Goal: Complete application form

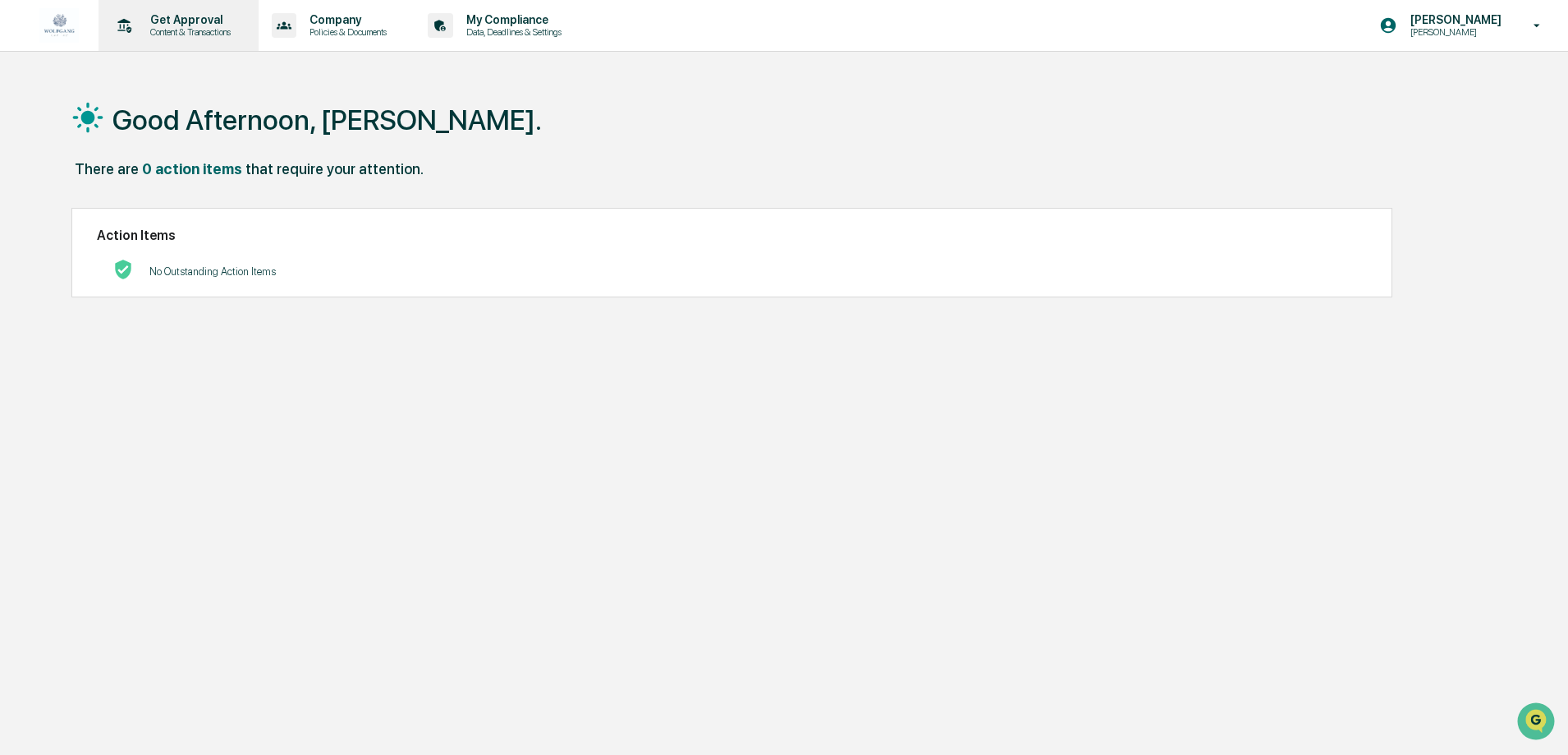
click at [214, 25] on p "Get Approval" at bounding box center [188, 20] width 102 height 13
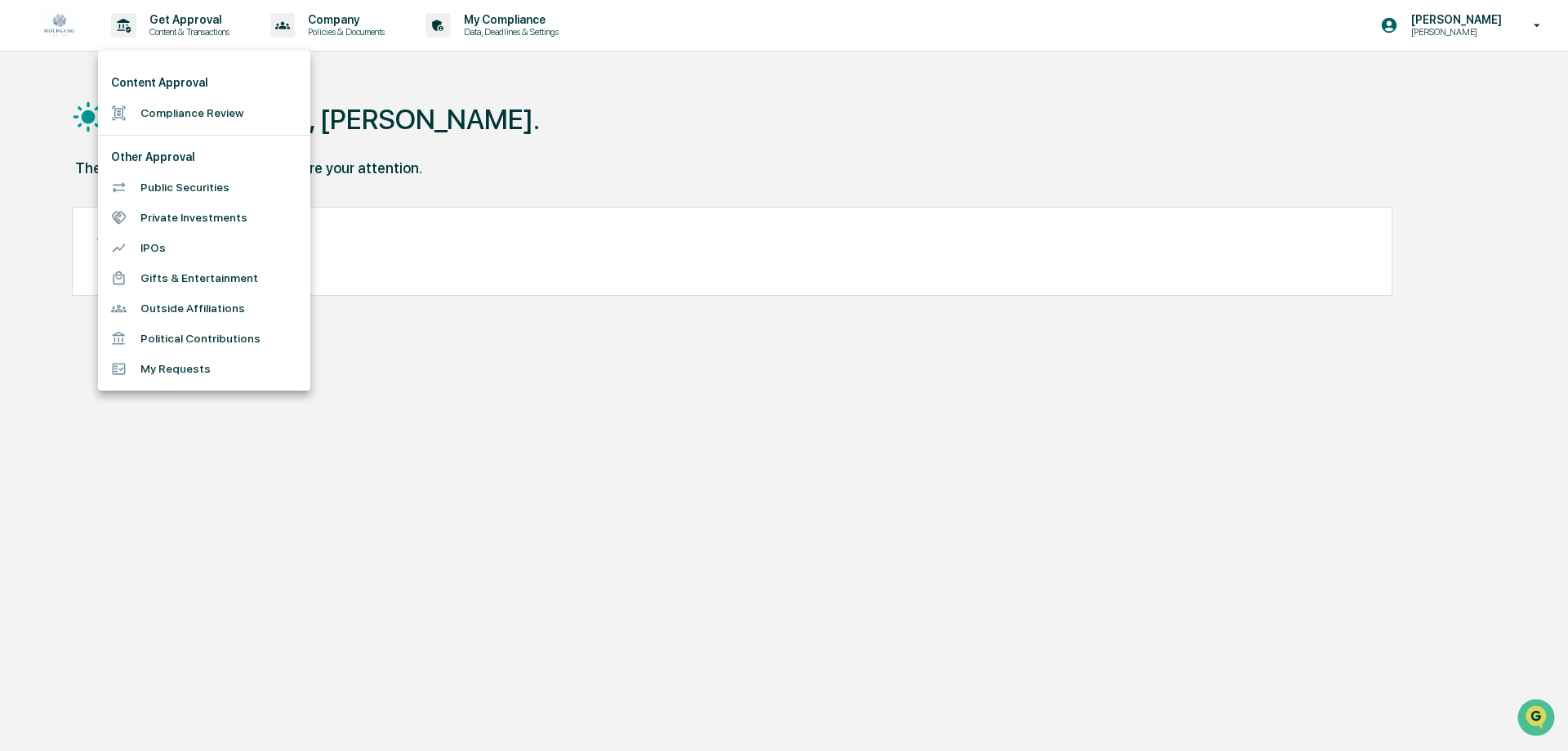
click at [196, 120] on li "Compliance Review" at bounding box center [203, 113] width 212 height 30
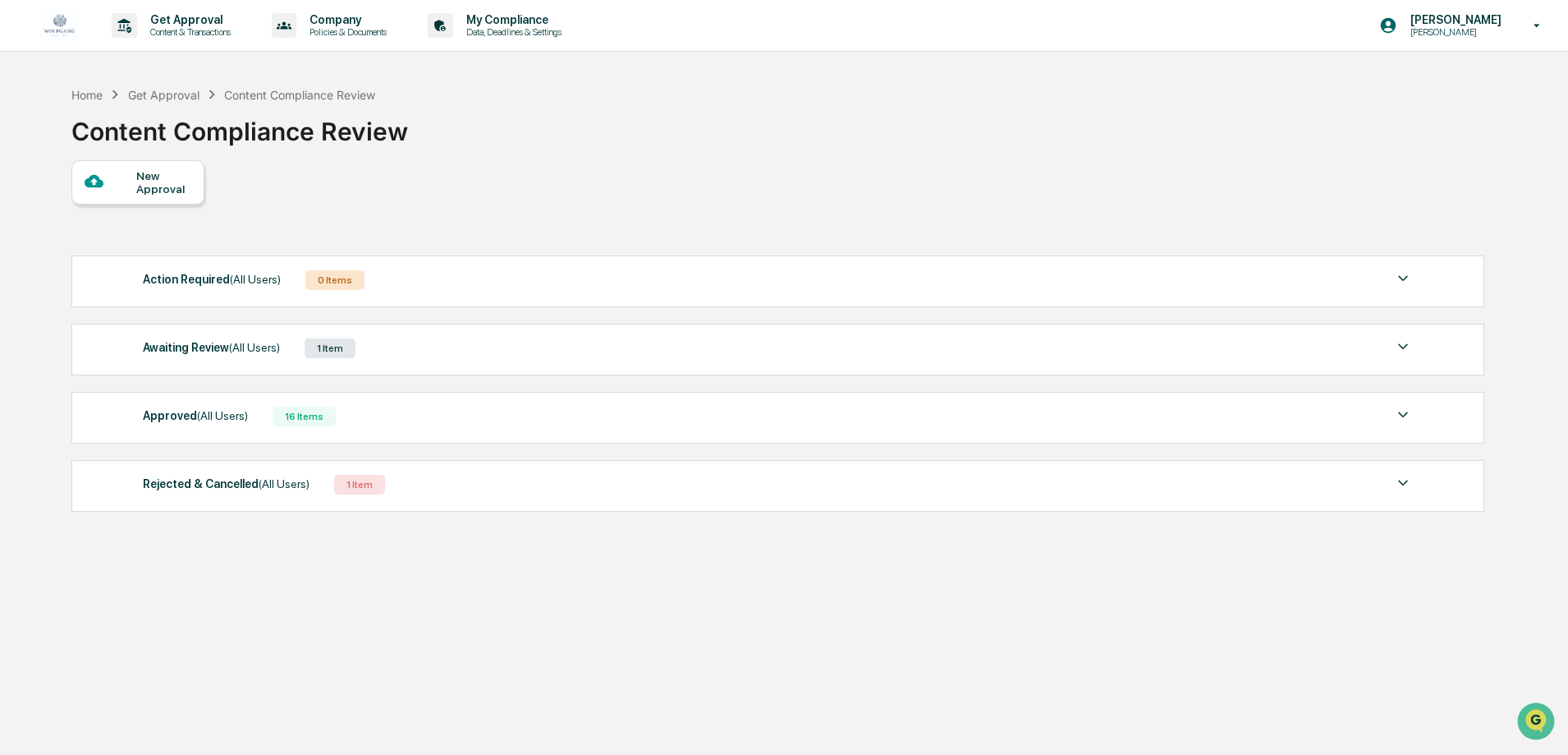
click at [148, 189] on div "New Approval" at bounding box center [164, 181] width 55 height 26
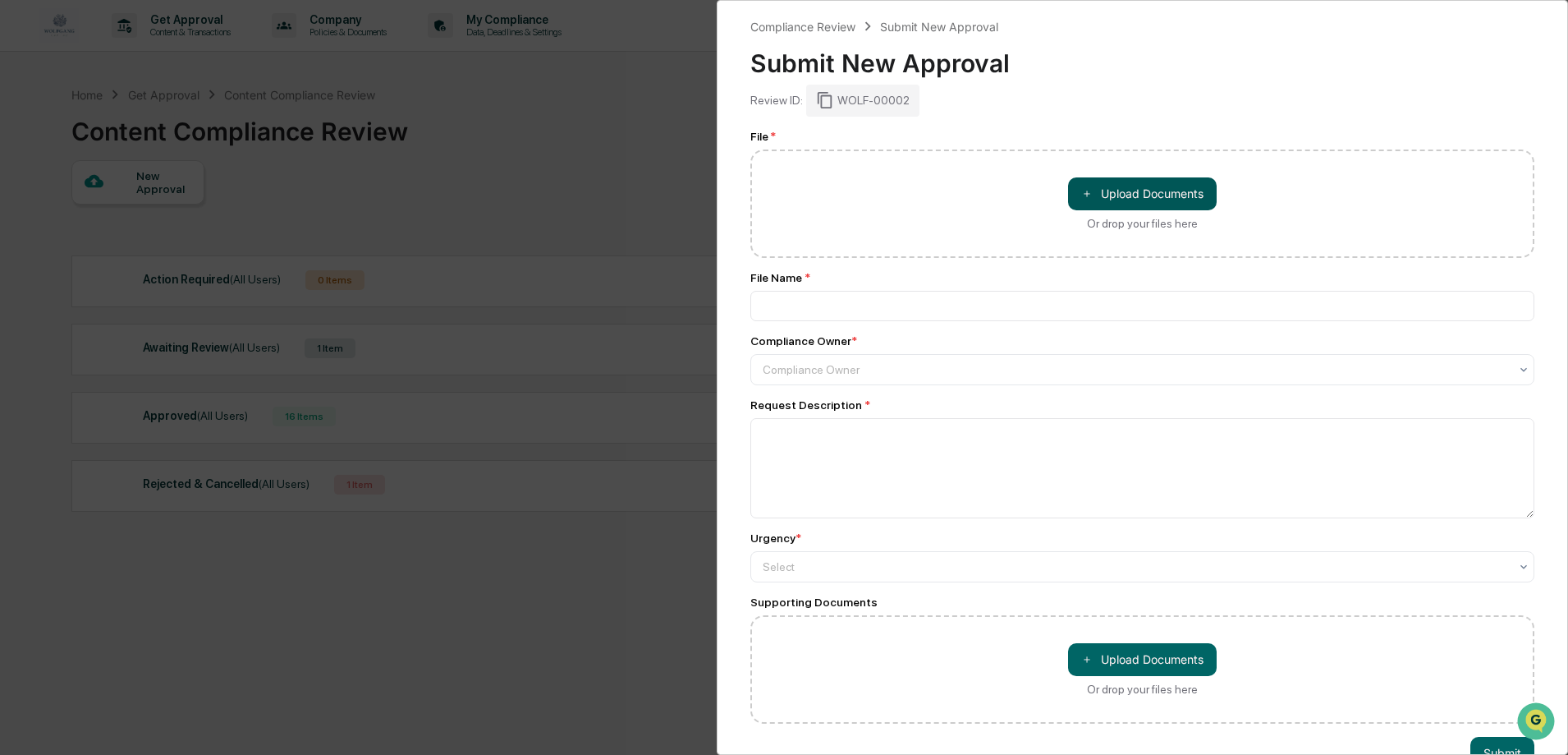
click at [1135, 189] on button "＋ Upload Documents" at bounding box center [1142, 194] width 148 height 33
type input "**********"
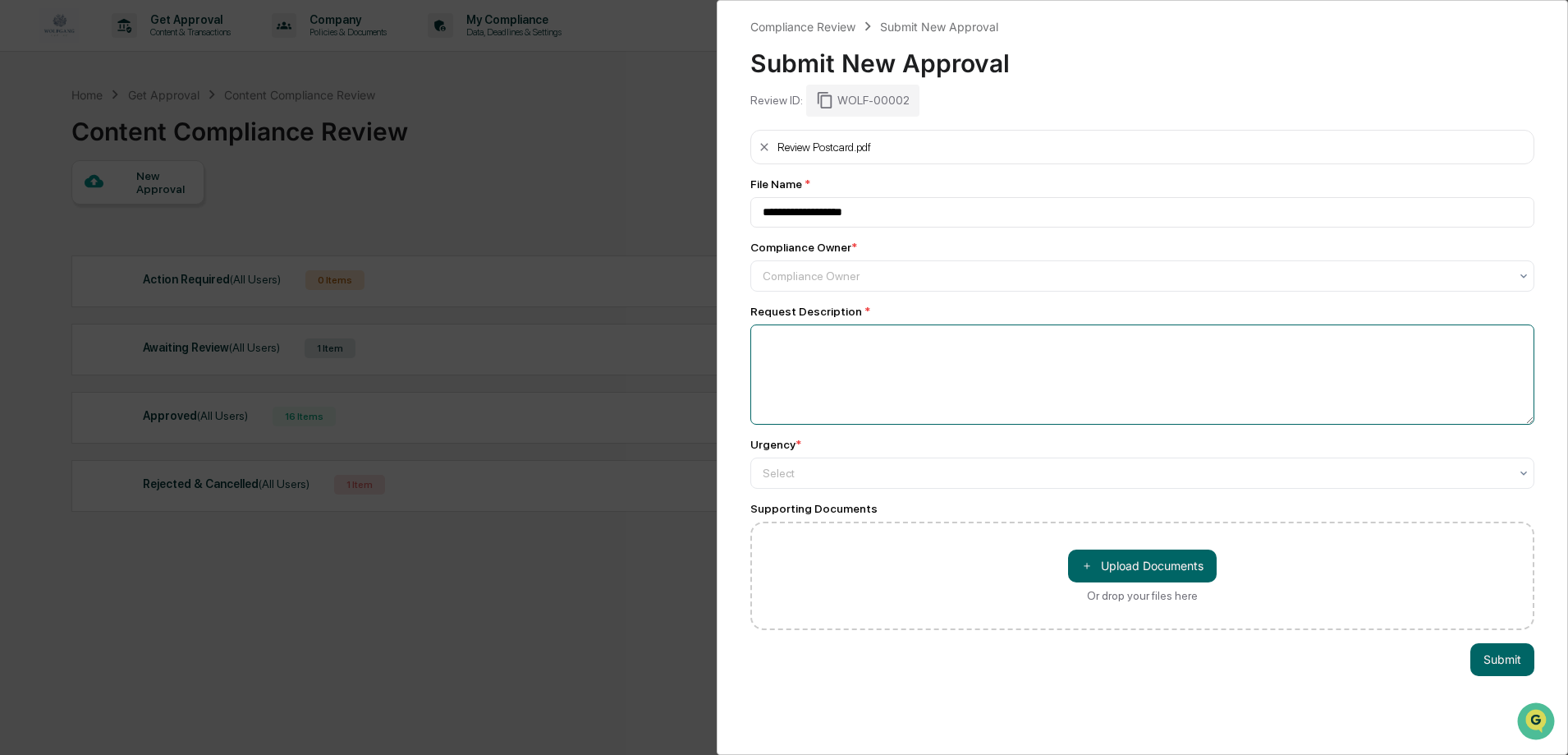
click at [806, 391] on textarea at bounding box center [1142, 374] width 784 height 100
click at [931, 275] on div at bounding box center [1136, 276] width 746 height 16
click at [859, 389] on textarea at bounding box center [1142, 374] width 784 height 100
type textarea "*"
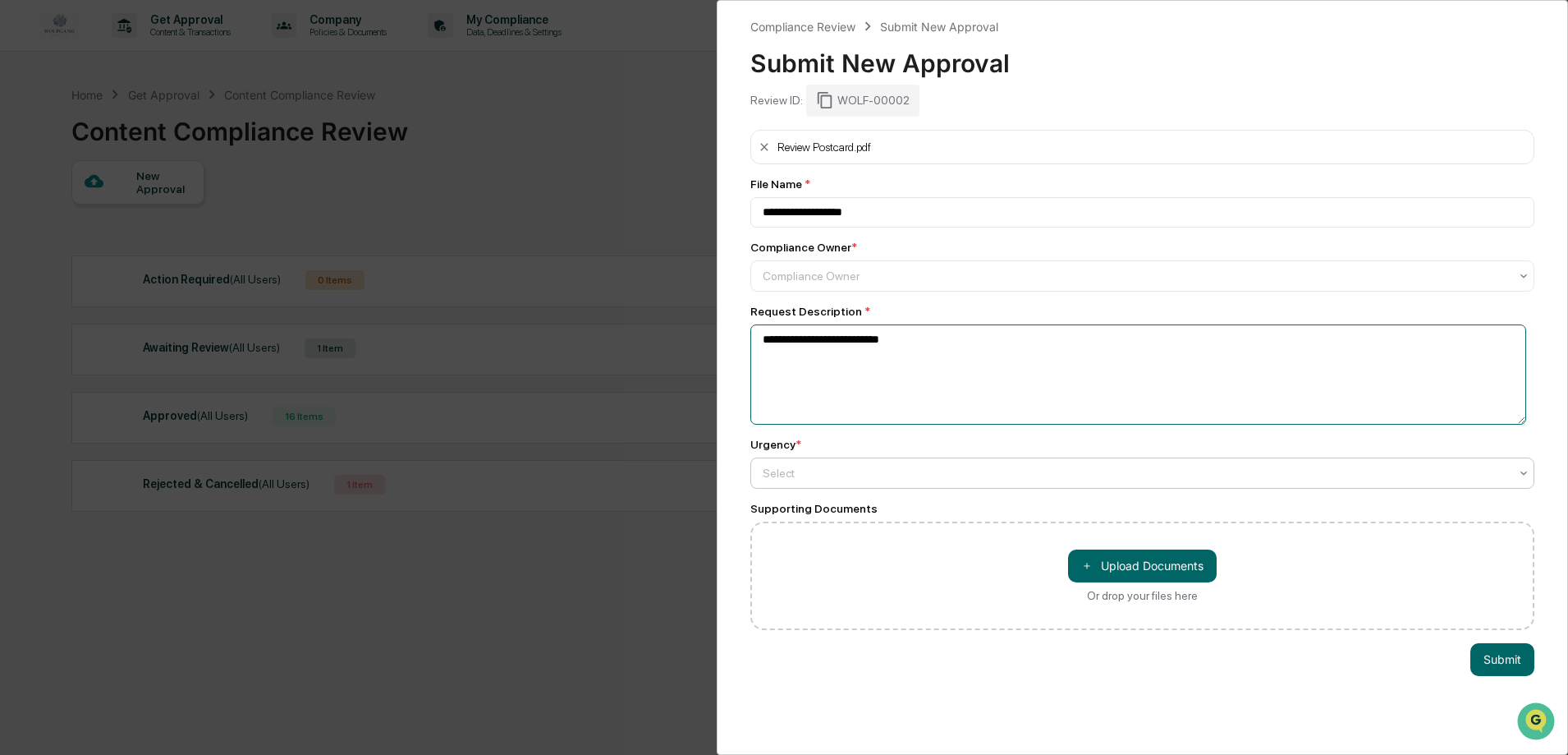
type textarea "**********"
click at [964, 473] on div at bounding box center [1136, 473] width 746 height 16
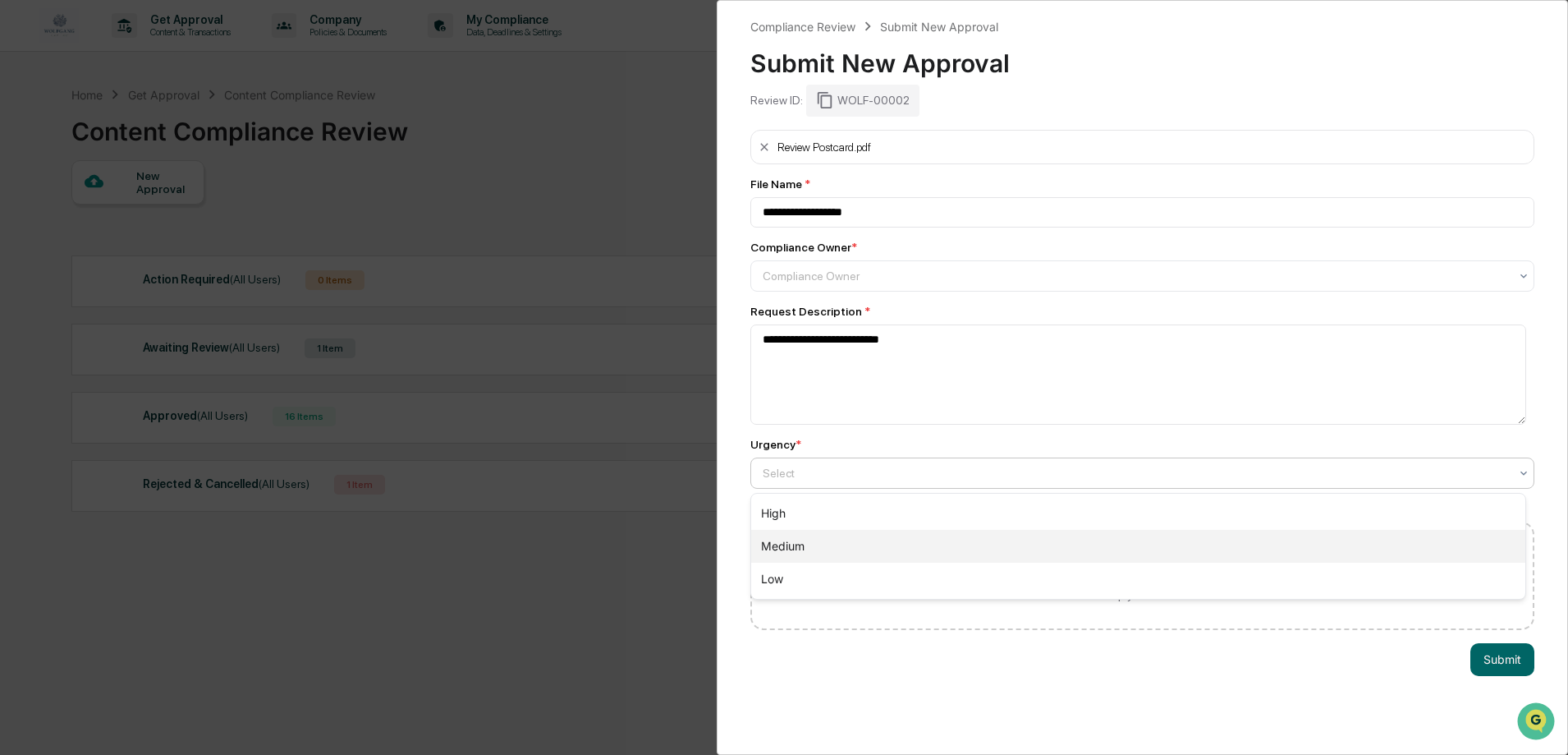
click at [909, 532] on div "Medium" at bounding box center [1138, 546] width 774 height 33
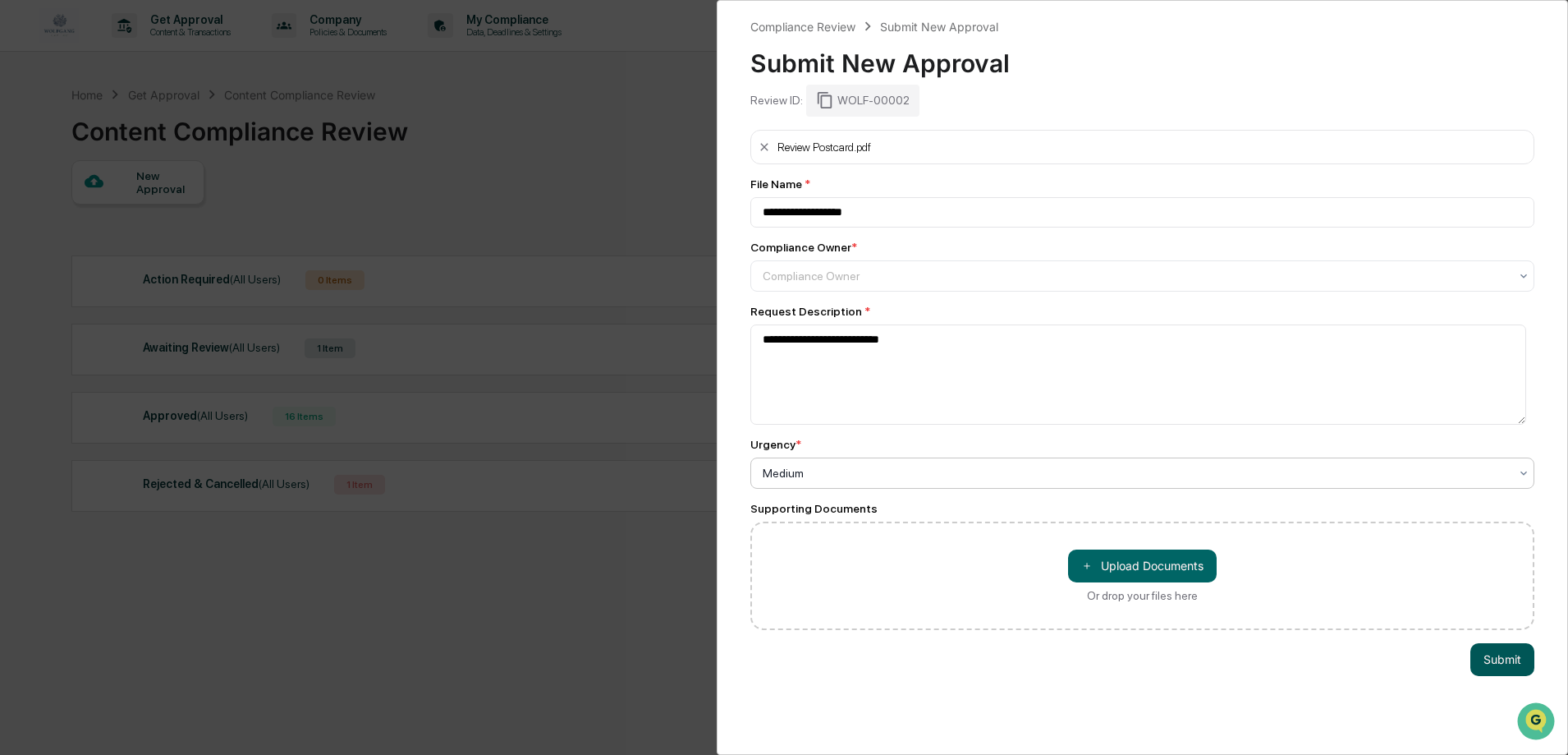
click at [1500, 653] on button "Submit" at bounding box center [1502, 659] width 64 height 33
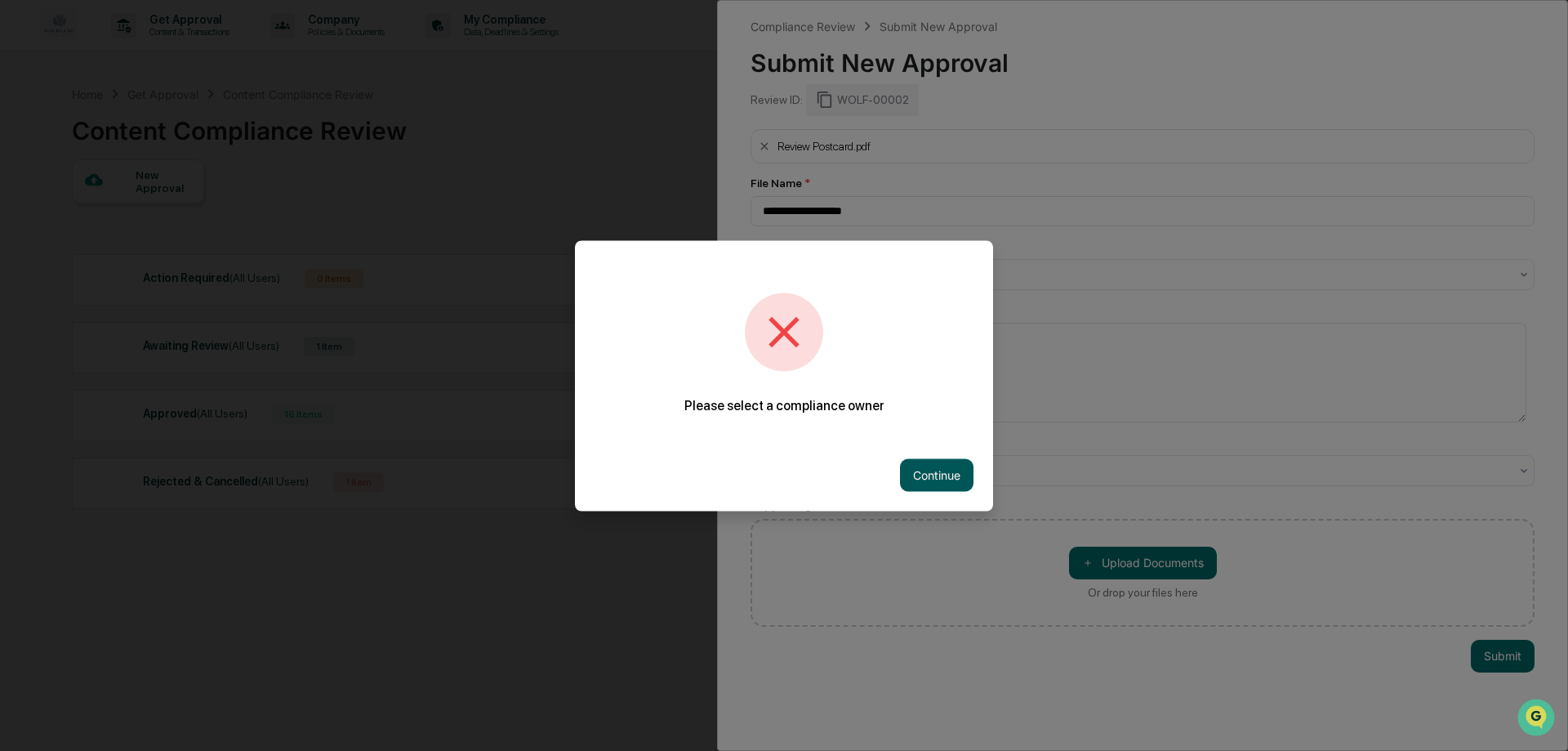
click at [910, 467] on button "Continue" at bounding box center [936, 475] width 74 height 33
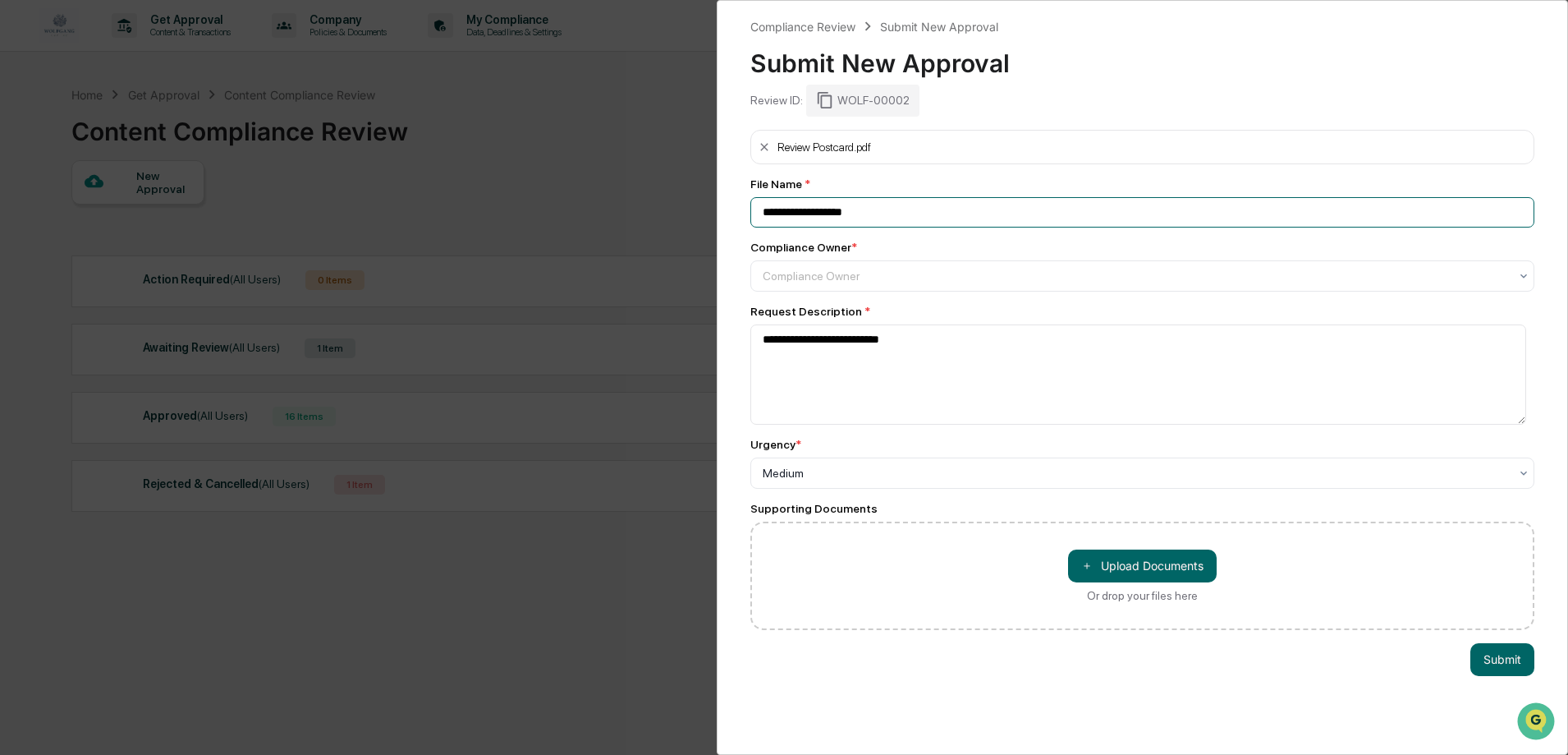
click at [863, 201] on input "**********" at bounding box center [1142, 213] width 784 height 30
click at [846, 281] on div at bounding box center [1136, 276] width 746 height 16
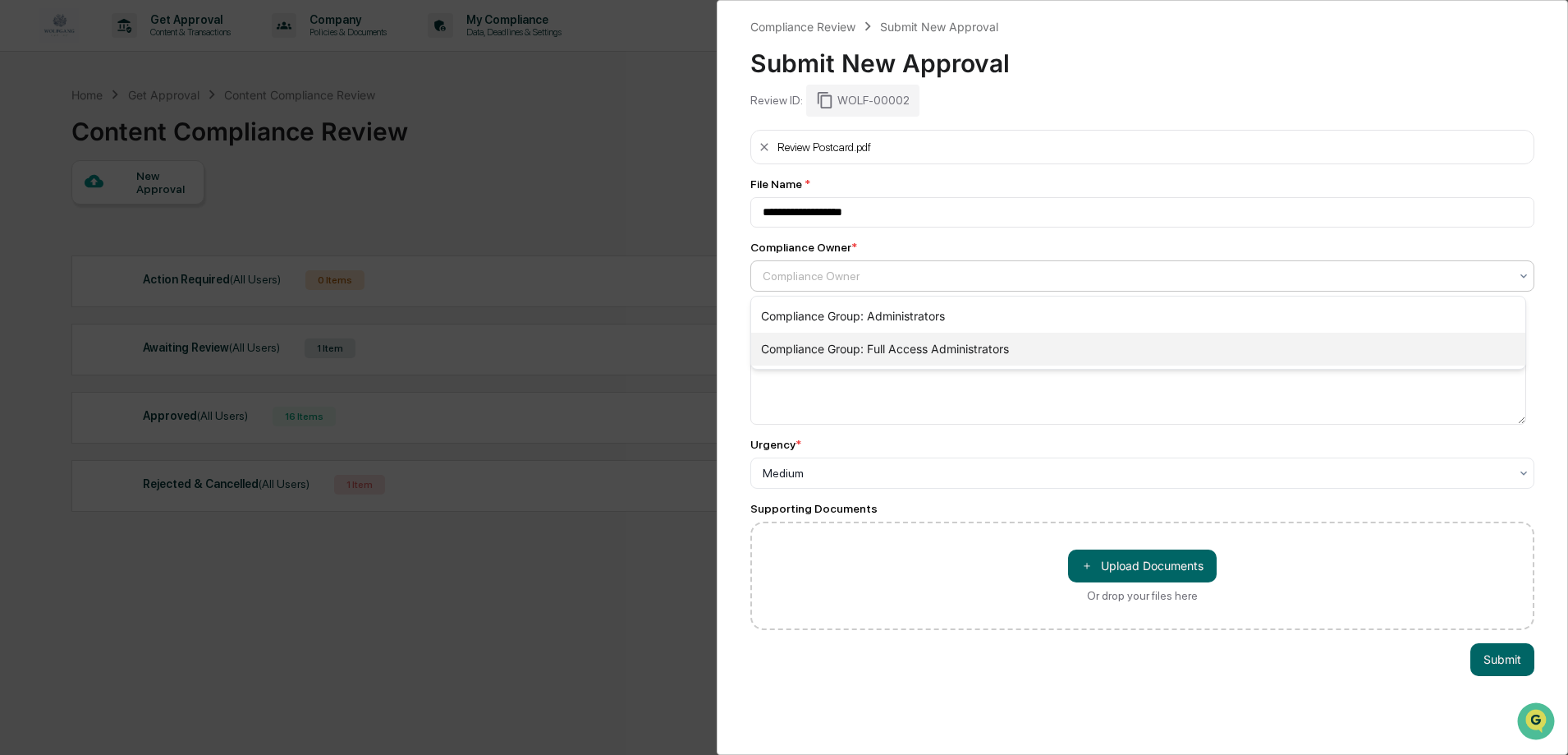
click at [869, 357] on div "Compliance Group: Full Access Administrators" at bounding box center [1138, 348] width 774 height 33
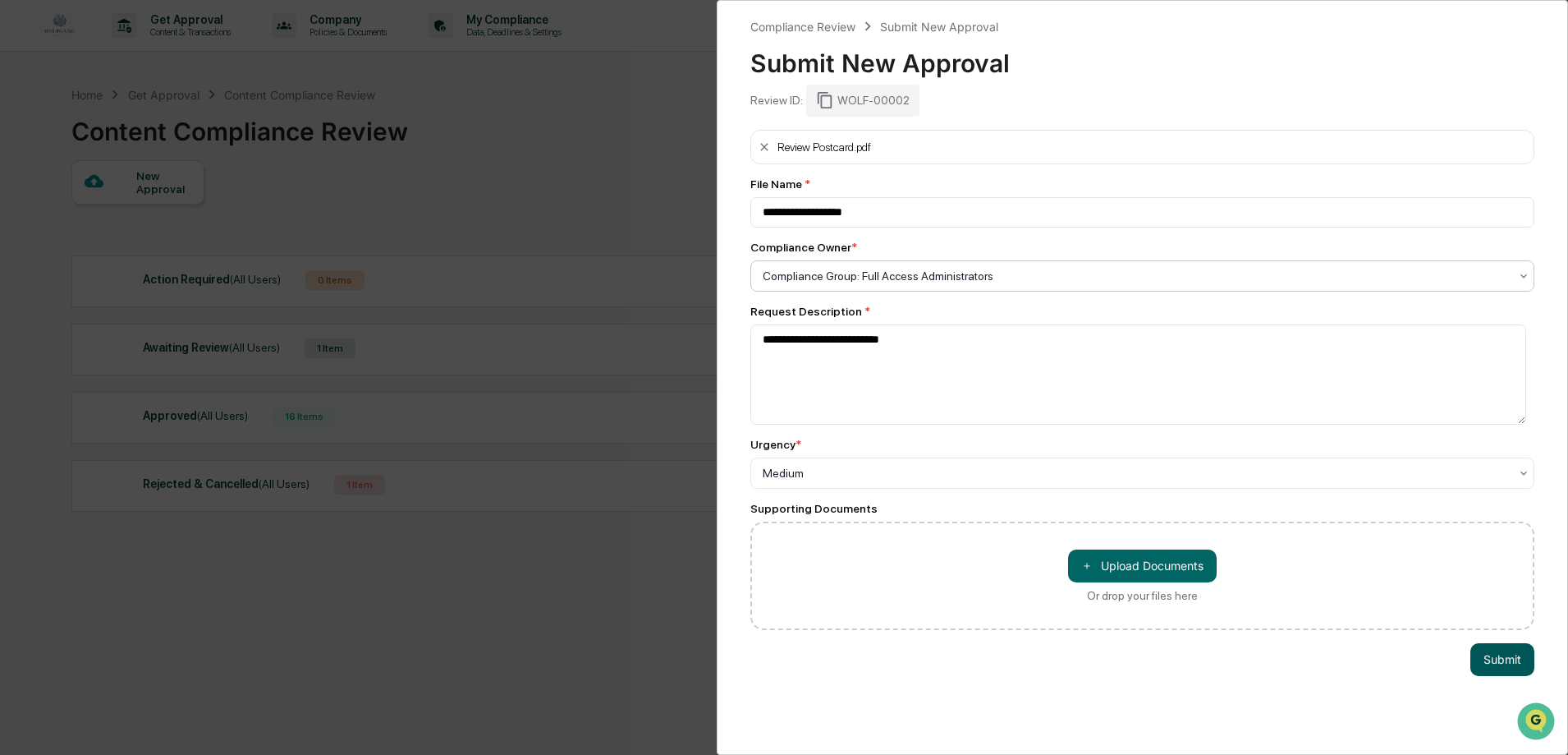
click at [1498, 652] on button "Submit" at bounding box center [1502, 659] width 64 height 33
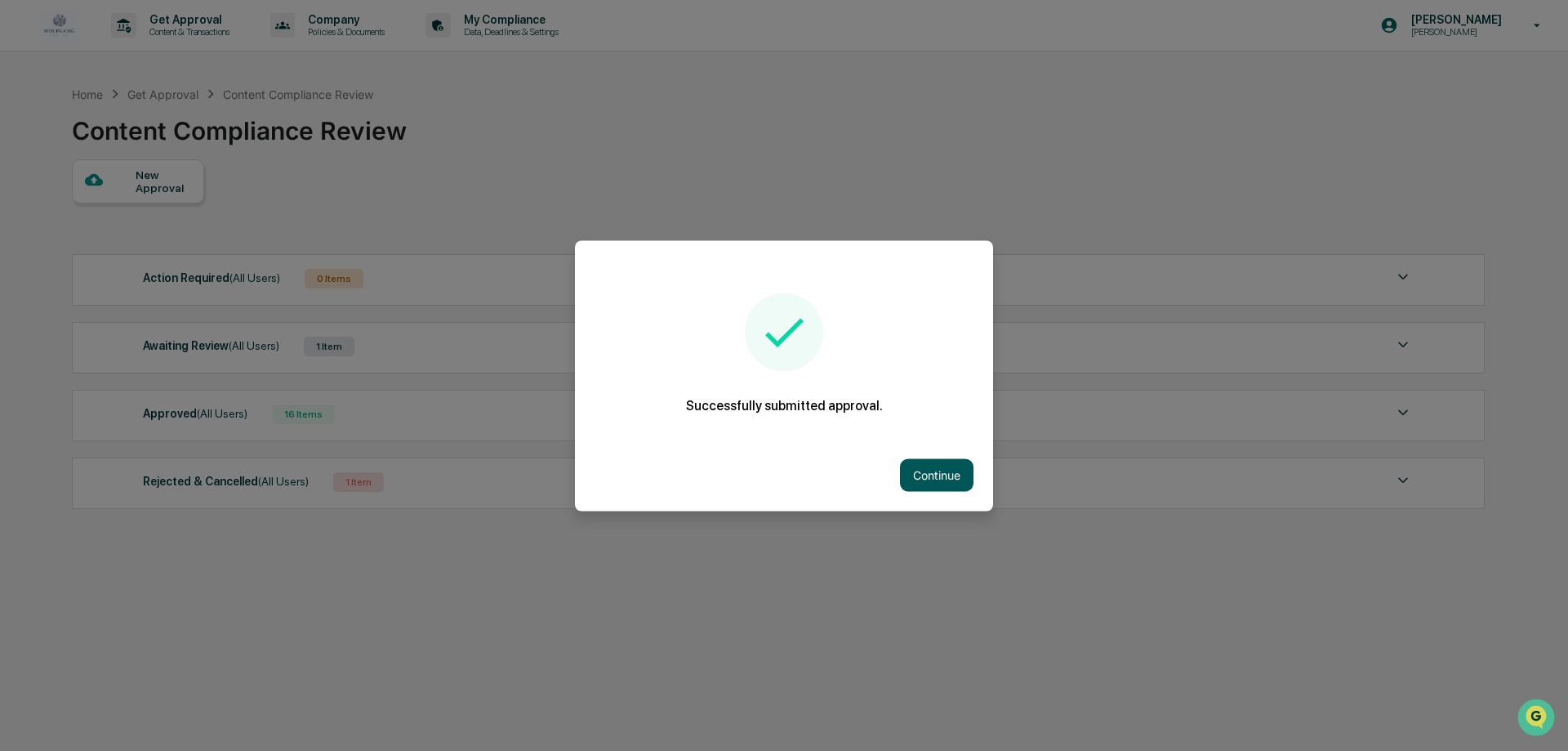
click at [955, 474] on button "Continue" at bounding box center [936, 475] width 74 height 33
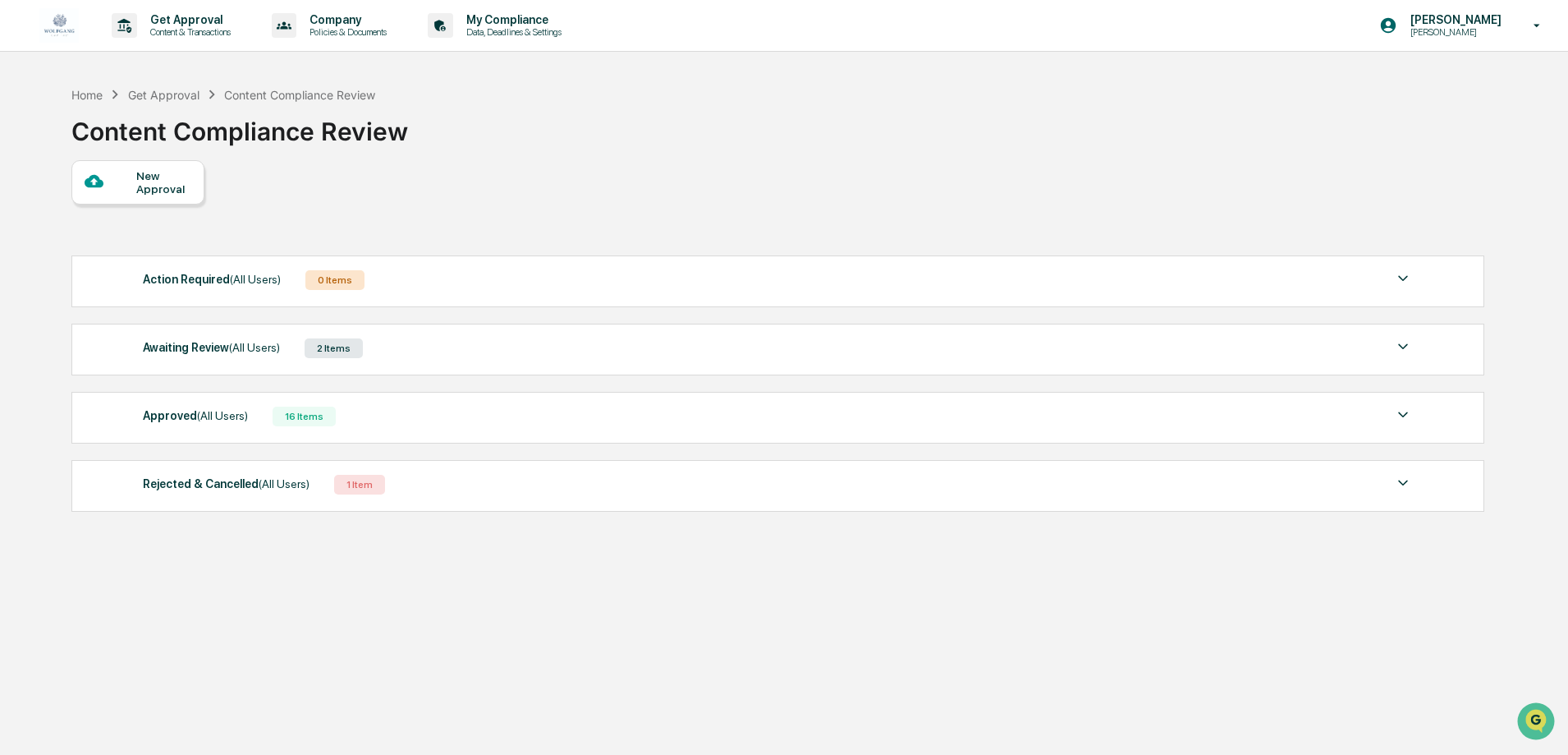
click at [1265, 162] on div "New Approval" at bounding box center [777, 182] width 1411 height 45
click at [805, 143] on div "Home Get Approval Content Compliance Review Content Compliance Review" at bounding box center [777, 119] width 1411 height 82
